Goal: Navigation & Orientation: Find specific page/section

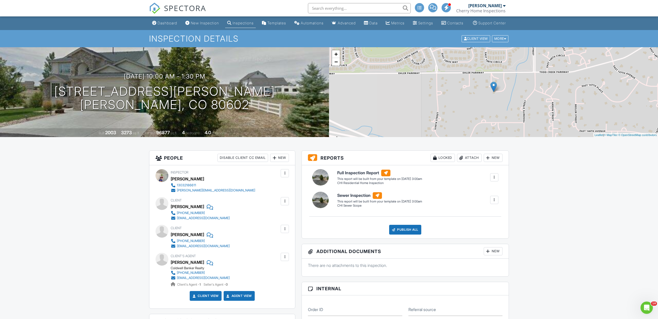
click at [184, 9] on span "SPECTORA" at bounding box center [185, 8] width 42 height 11
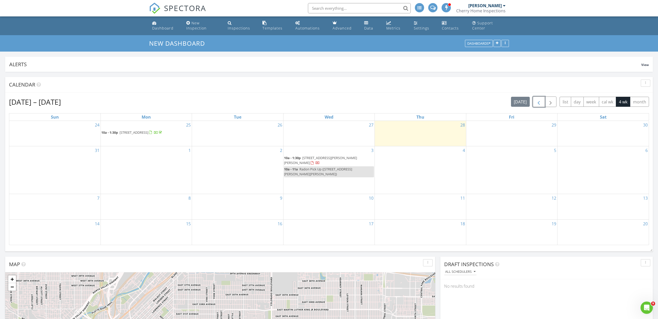
click at [536, 102] on span "button" at bounding box center [538, 102] width 6 height 6
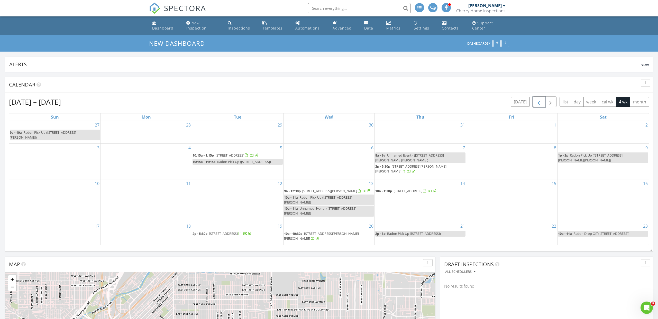
click at [536, 102] on span "button" at bounding box center [538, 102] width 6 height 6
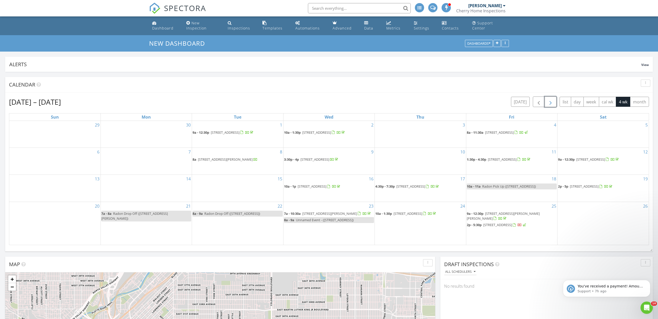
click at [553, 104] on span "button" at bounding box center [550, 102] width 6 height 6
